Goal: Information Seeking & Learning: Learn about a topic

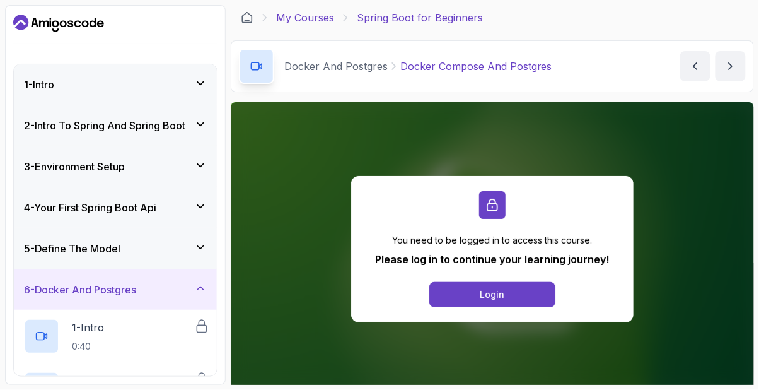
click at [315, 18] on link "My Courses" at bounding box center [305, 17] width 58 height 15
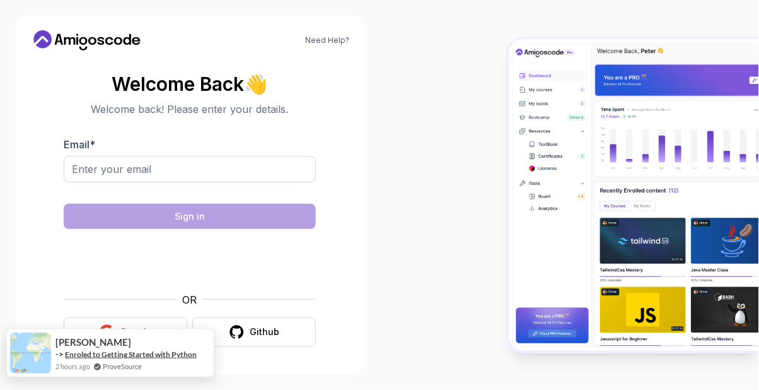
click at [124, 359] on link "Enroled to Getting Started with Python" at bounding box center [131, 354] width 132 height 11
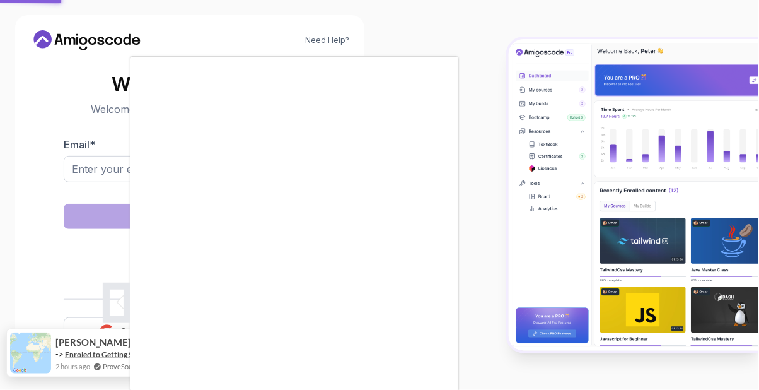
scroll to position [8, 0]
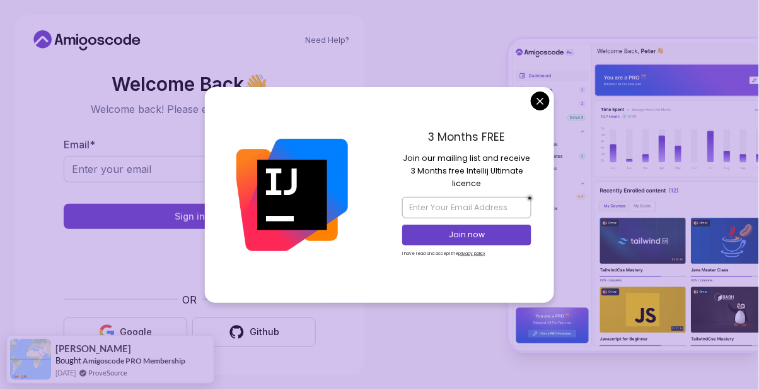
click at [156, 347] on button "Google" at bounding box center [126, 332] width 124 height 30
click at [532, 136] on img at bounding box center [634, 194] width 250 height 311
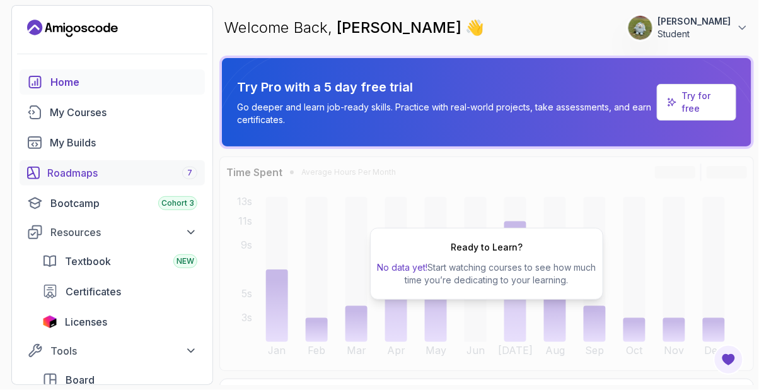
click at [68, 165] on div "Roadmaps 7" at bounding box center [122, 172] width 150 height 15
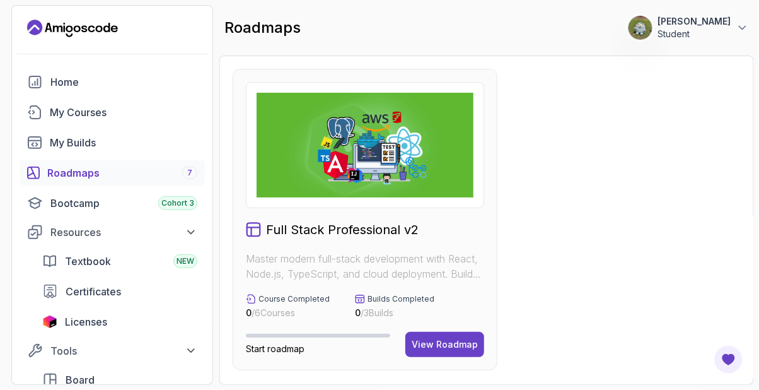
click at [355, 156] on img at bounding box center [365, 145] width 217 height 105
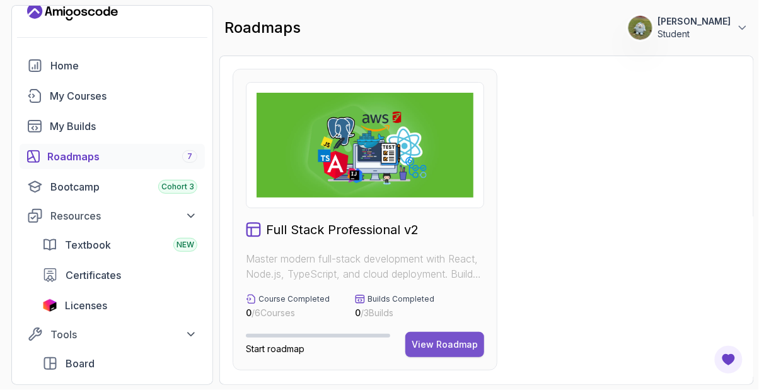
click at [451, 350] on button "View Roadmap" at bounding box center [444, 344] width 79 height 25
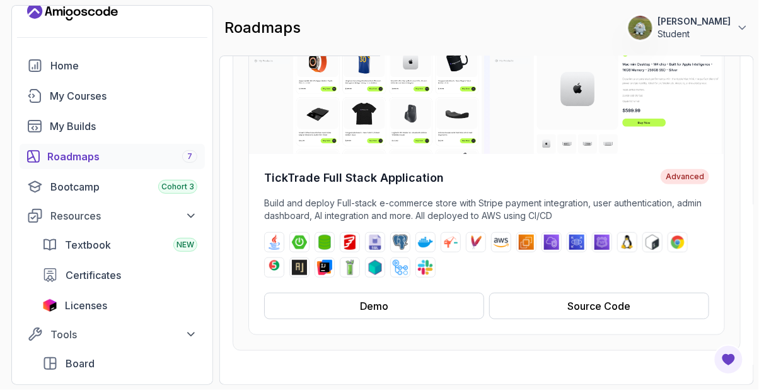
scroll to position [174, 0]
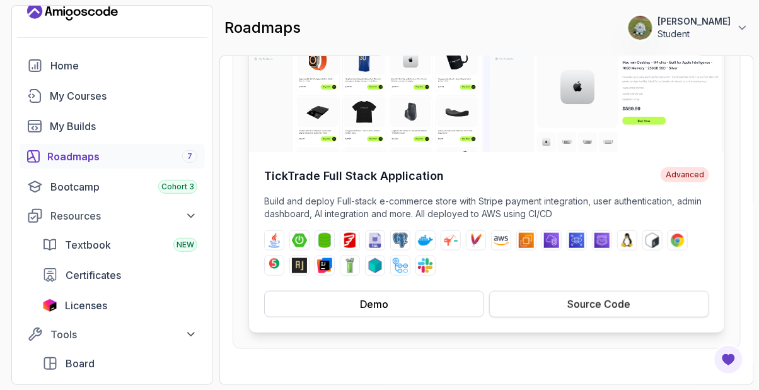
click at [611, 304] on div "Source Code" at bounding box center [599, 303] width 63 height 15
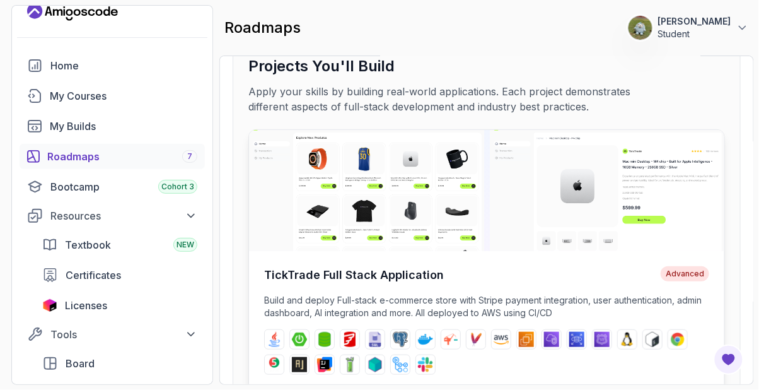
scroll to position [0, 0]
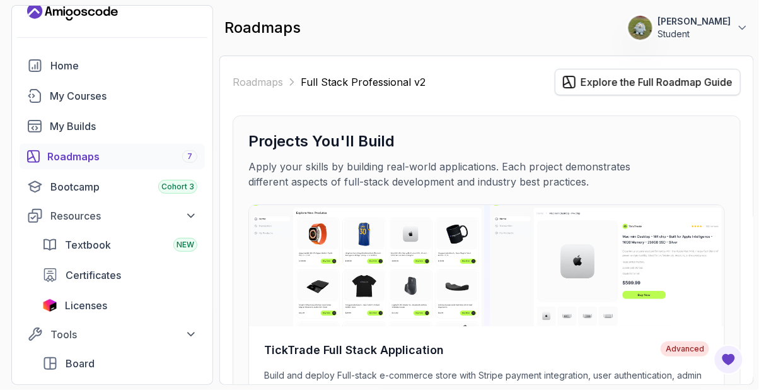
click at [698, 81] on div "Explore the Full Roadmap Guide" at bounding box center [657, 81] width 152 height 15
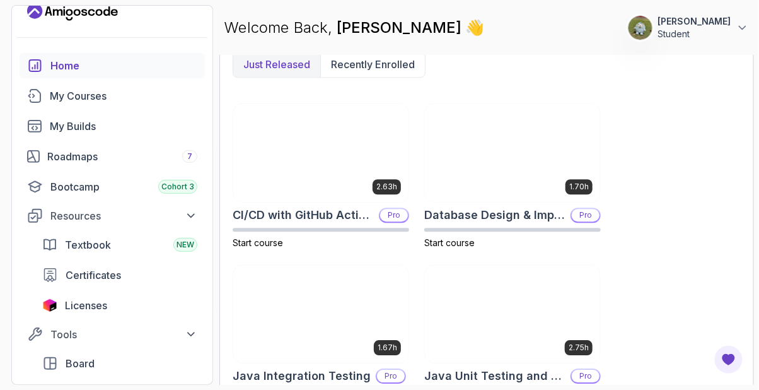
scroll to position [661, 0]
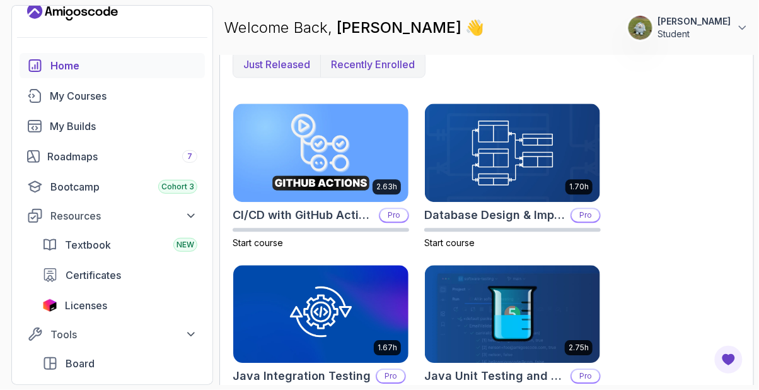
click at [378, 57] on p "Recently enrolled" at bounding box center [373, 64] width 84 height 15
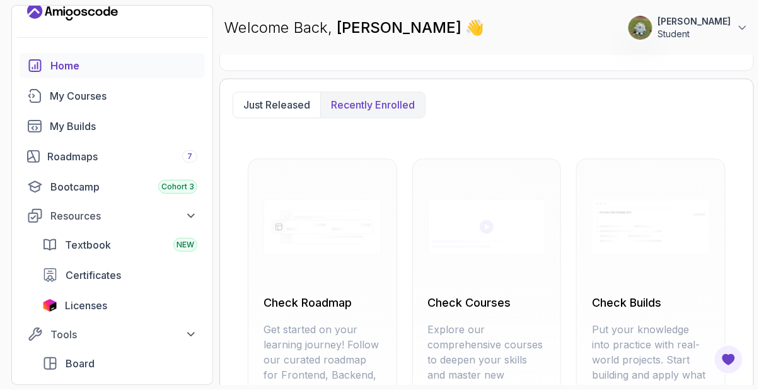
scroll to position [617, 0]
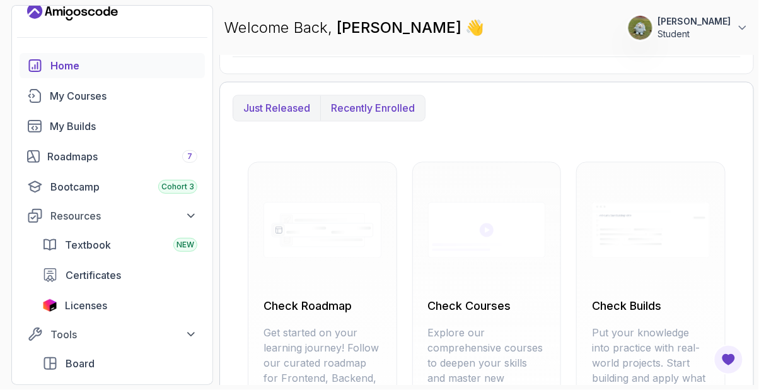
click at [274, 106] on p "Just released" at bounding box center [276, 107] width 67 height 15
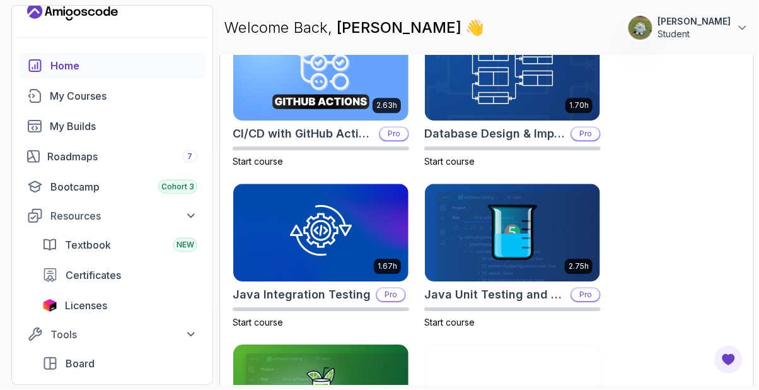
scroll to position [742, 0]
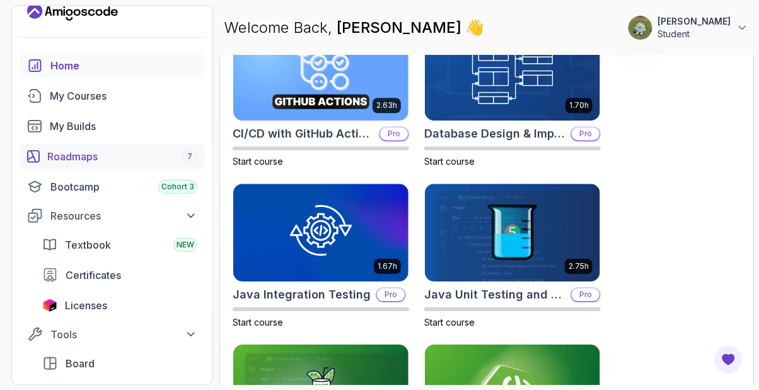
click at [69, 156] on div "Roadmaps 7" at bounding box center [122, 156] width 150 height 15
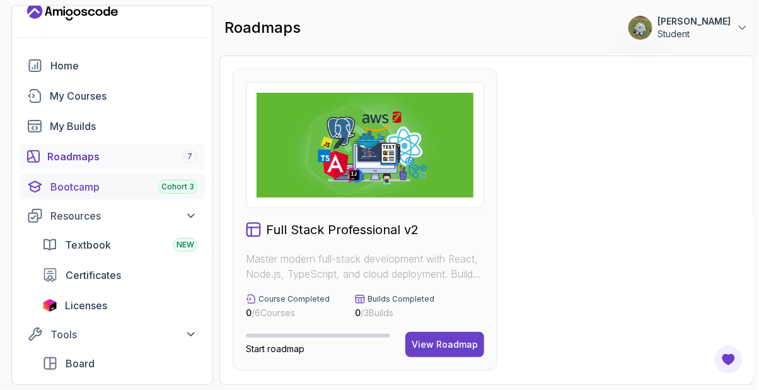
click at [69, 185] on div "Bootcamp Cohort 3" at bounding box center [123, 186] width 147 height 15
click at [168, 185] on span "Cohort 3" at bounding box center [177, 187] width 33 height 10
click at [69, 185] on div "Bootcamp Cohort 3" at bounding box center [123, 186] width 147 height 15
click at [61, 188] on div "Bootcamp Cohort 3" at bounding box center [123, 186] width 147 height 15
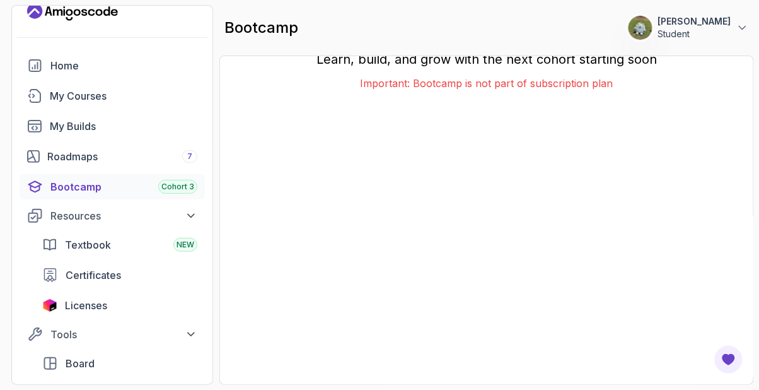
scroll to position [1, 0]
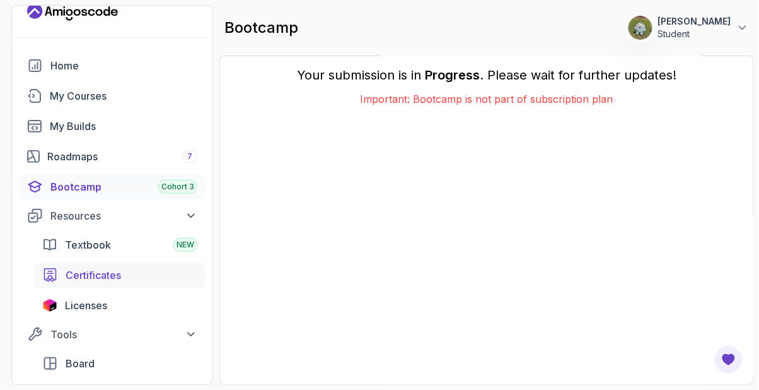
click at [175, 267] on div "Certificates" at bounding box center [132, 274] width 132 height 15
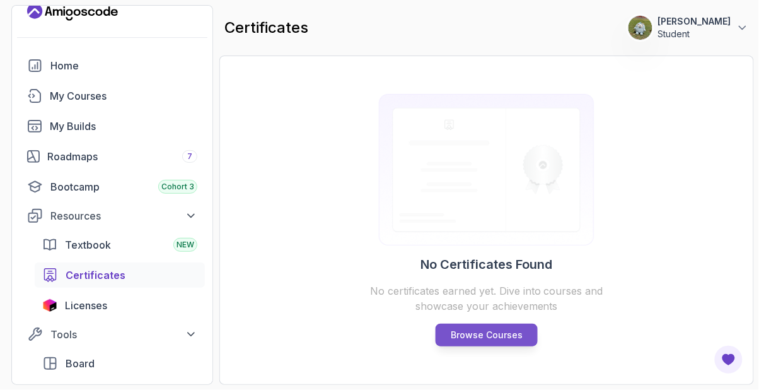
click at [494, 341] on p "Browse Courses" at bounding box center [487, 334] width 72 height 13
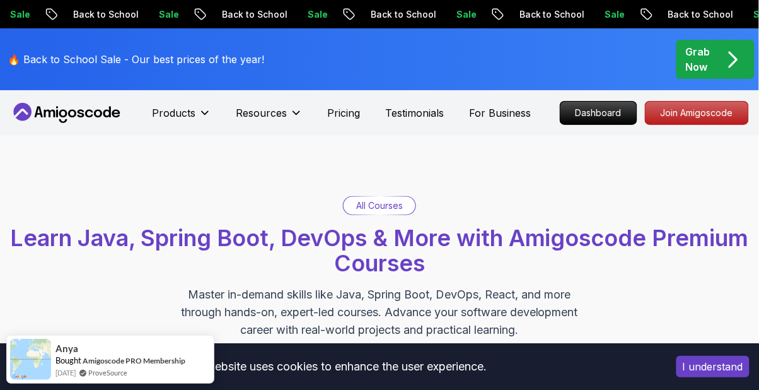
click at [719, 61] on div "Grab Now" at bounding box center [715, 59] width 59 height 30
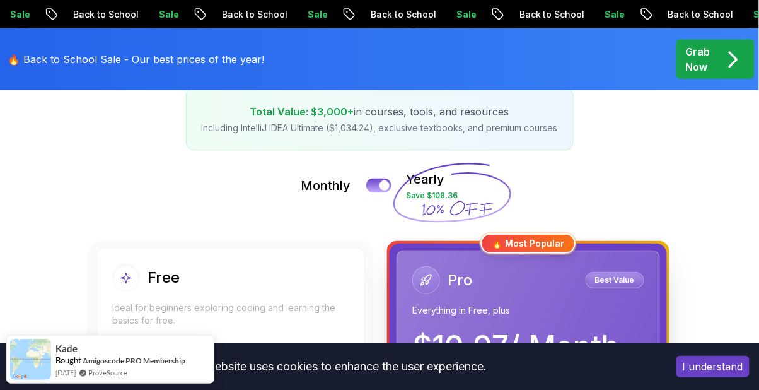
scroll to position [251, 0]
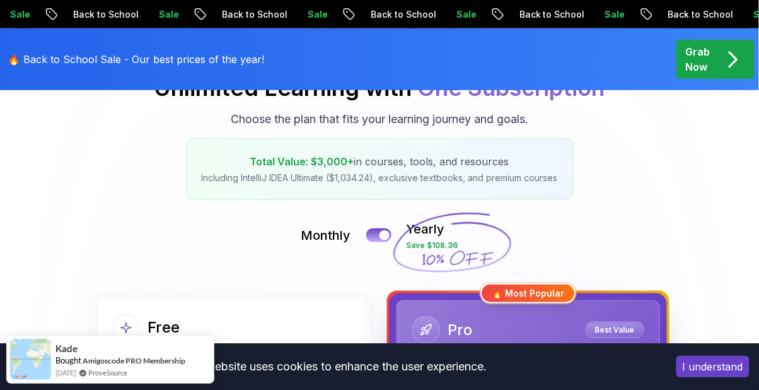
scroll to position [171, 0]
click at [383, 234] on div at bounding box center [384, 234] width 11 height 11
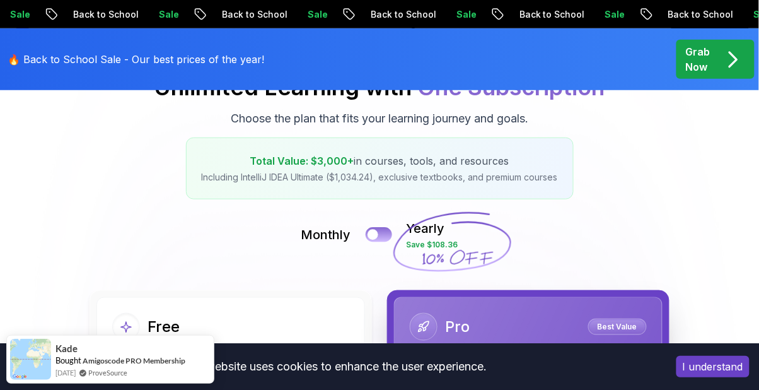
click at [379, 228] on button at bounding box center [379, 234] width 26 height 14
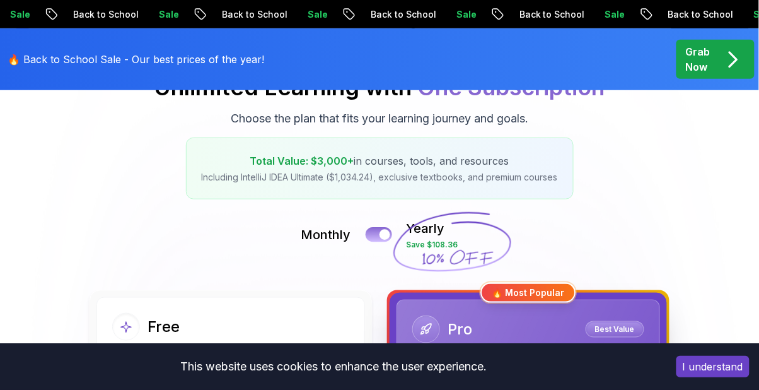
click at [388, 232] on div at bounding box center [384, 234] width 11 height 11
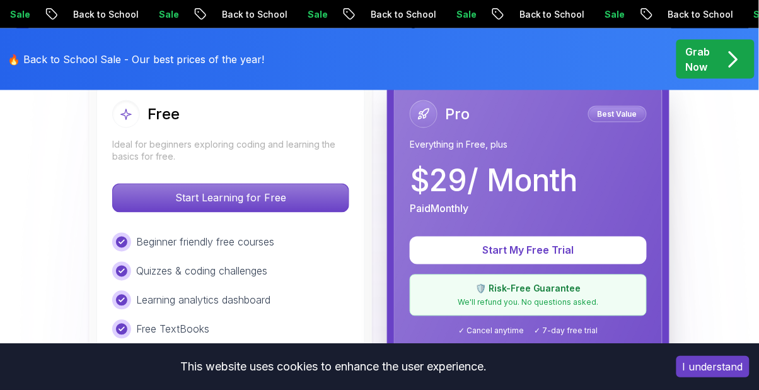
scroll to position [401, 0]
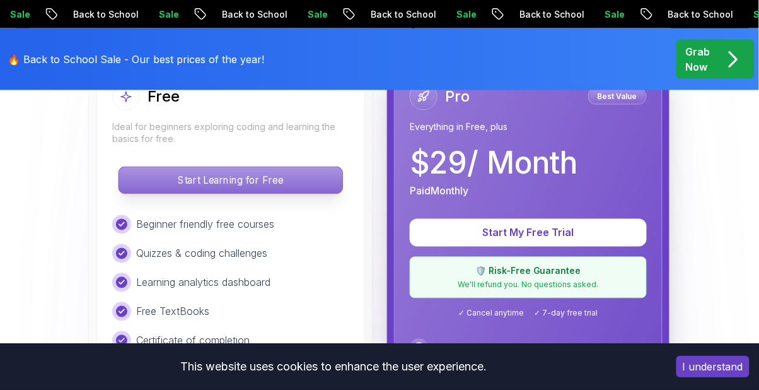
click at [318, 175] on p "Start Learning for Free" at bounding box center [230, 180] width 224 height 26
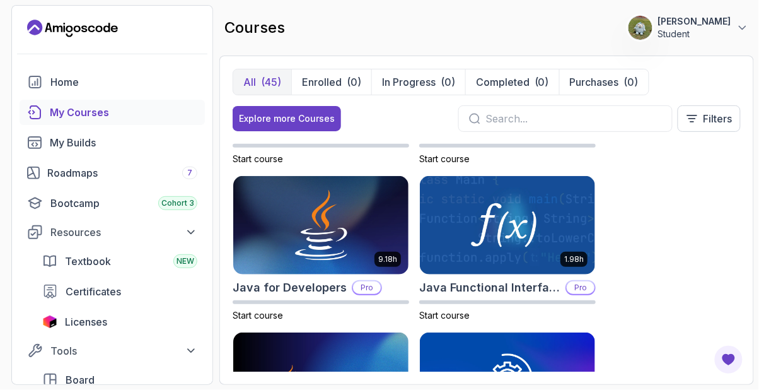
scroll to position [1213, 0]
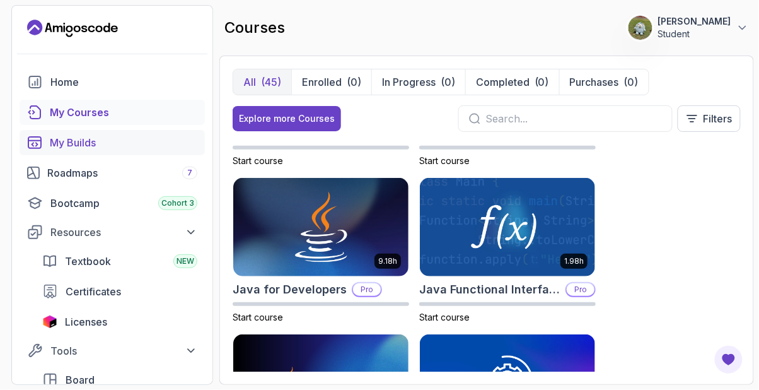
click at [127, 145] on div "My Builds" at bounding box center [123, 142] width 147 height 15
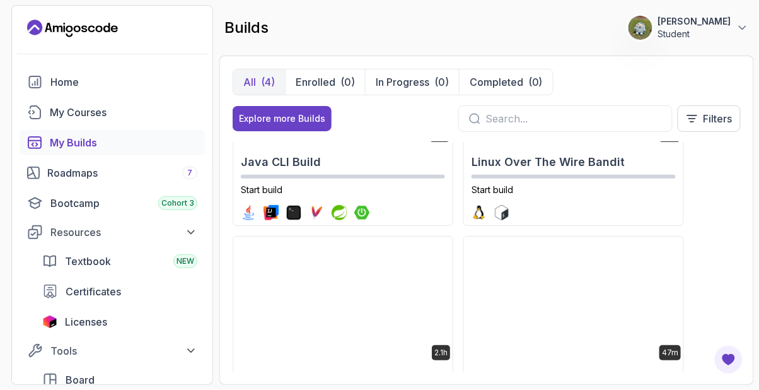
scroll to position [141, 0]
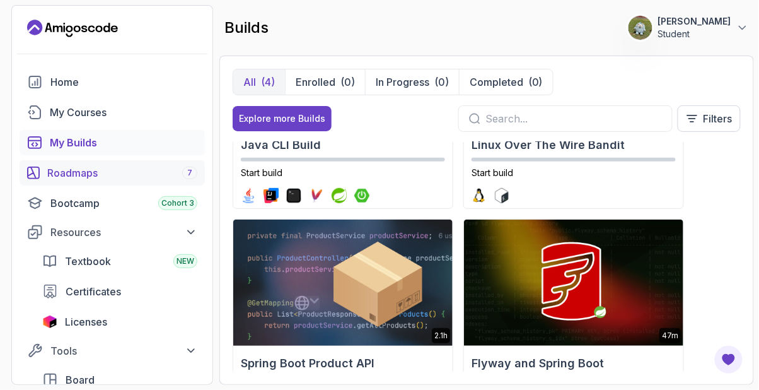
click at [148, 176] on div "Roadmaps 7" at bounding box center [122, 172] width 150 height 15
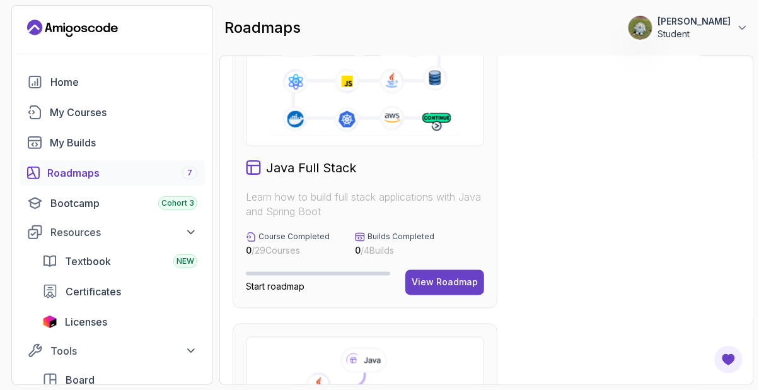
scroll to position [362, 0]
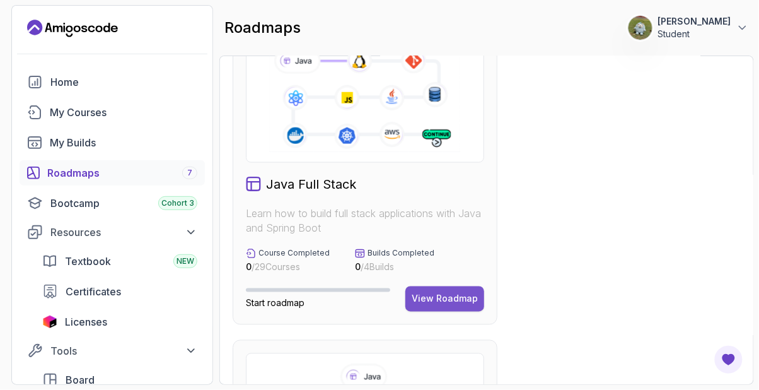
click at [448, 301] on div "View Roadmap" at bounding box center [445, 298] width 66 height 13
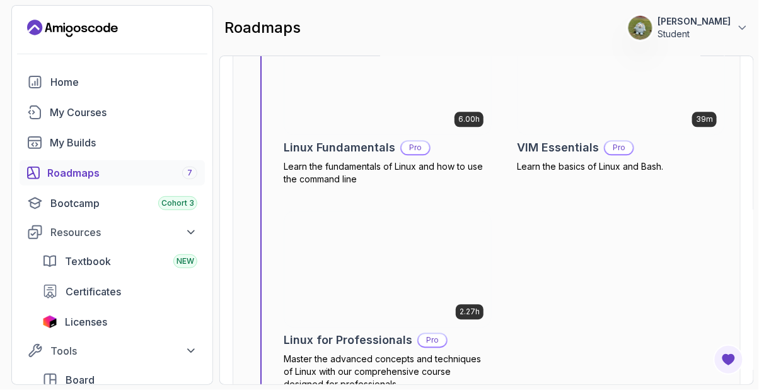
scroll to position [659, 0]
